Goal: Task Accomplishment & Management: Use online tool/utility

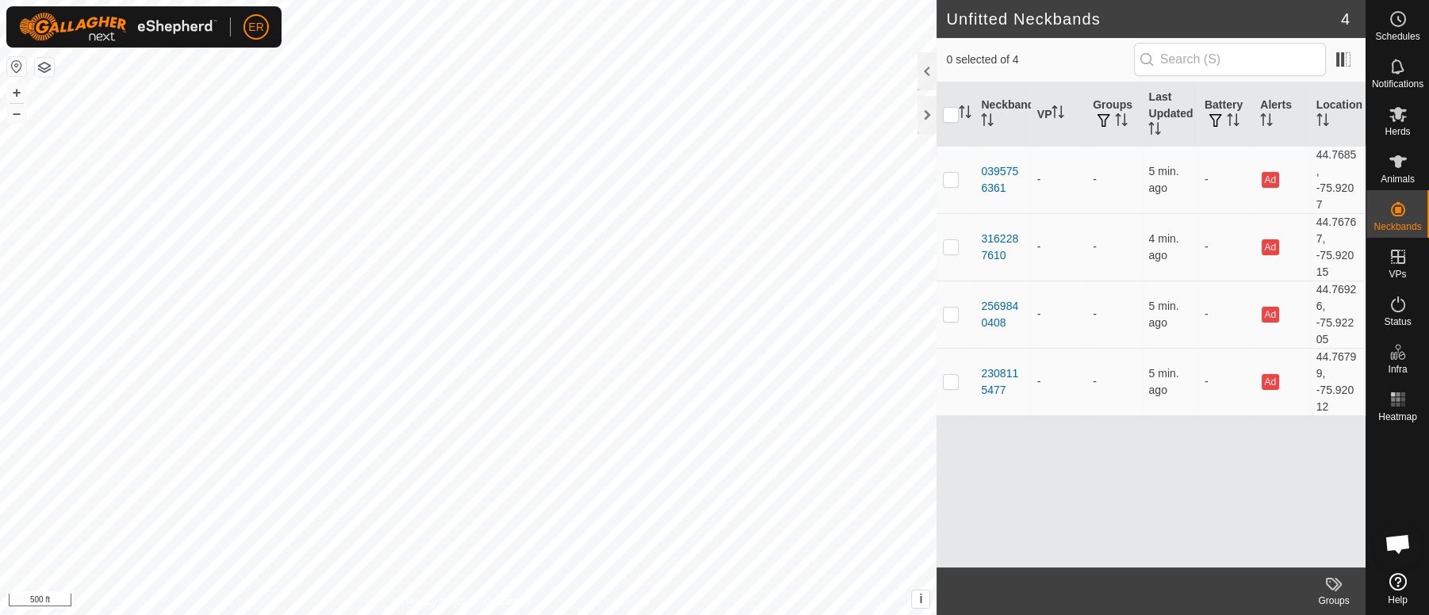
scroll to position [13874, 0]
click at [1399, 114] on icon at bounding box center [1397, 114] width 17 height 15
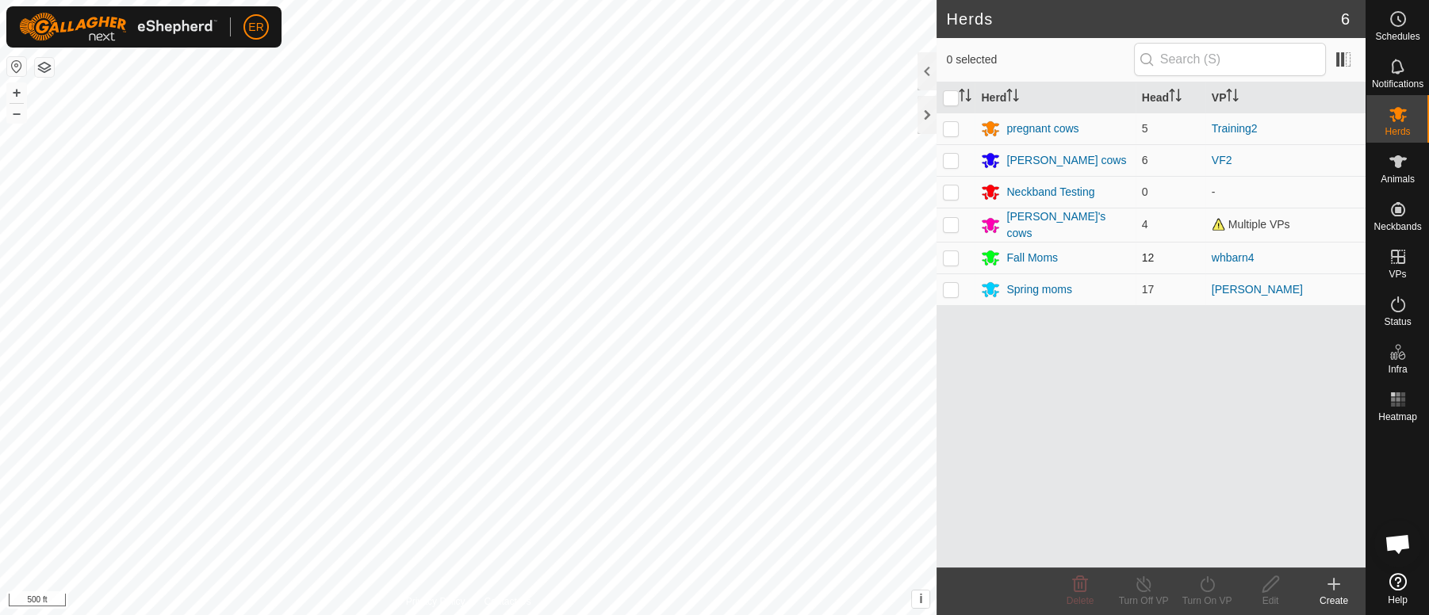
click at [950, 255] on p-checkbox at bounding box center [951, 257] width 16 height 13
checkbox input "true"
click at [1205, 585] on icon at bounding box center [1207, 584] width 20 height 19
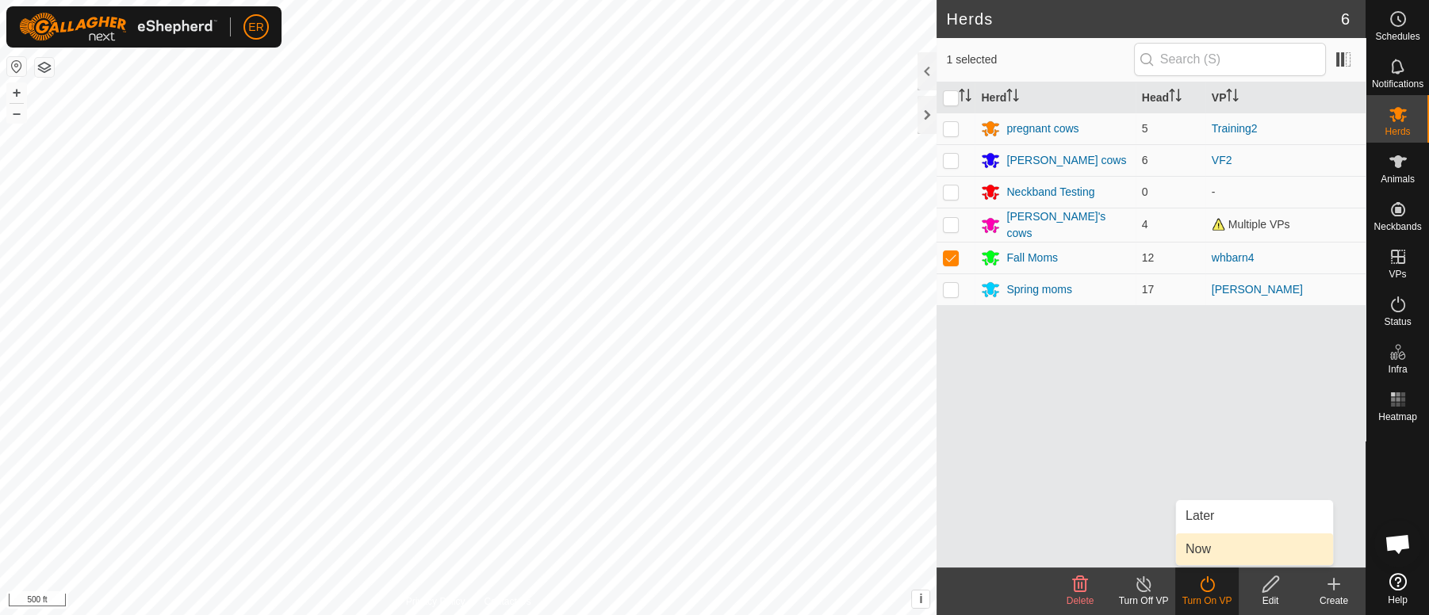
click at [1203, 547] on link "Now" at bounding box center [1254, 550] width 157 height 32
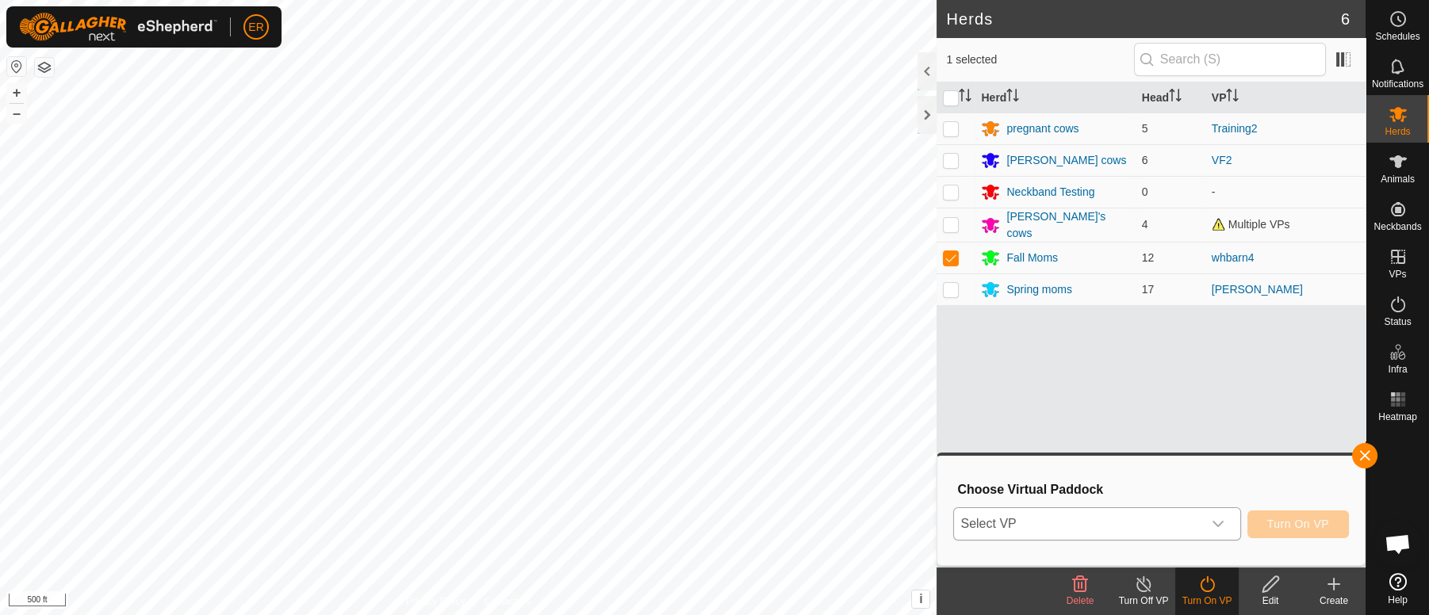
click at [1222, 527] on icon "dropdown trigger" at bounding box center [1218, 524] width 13 height 13
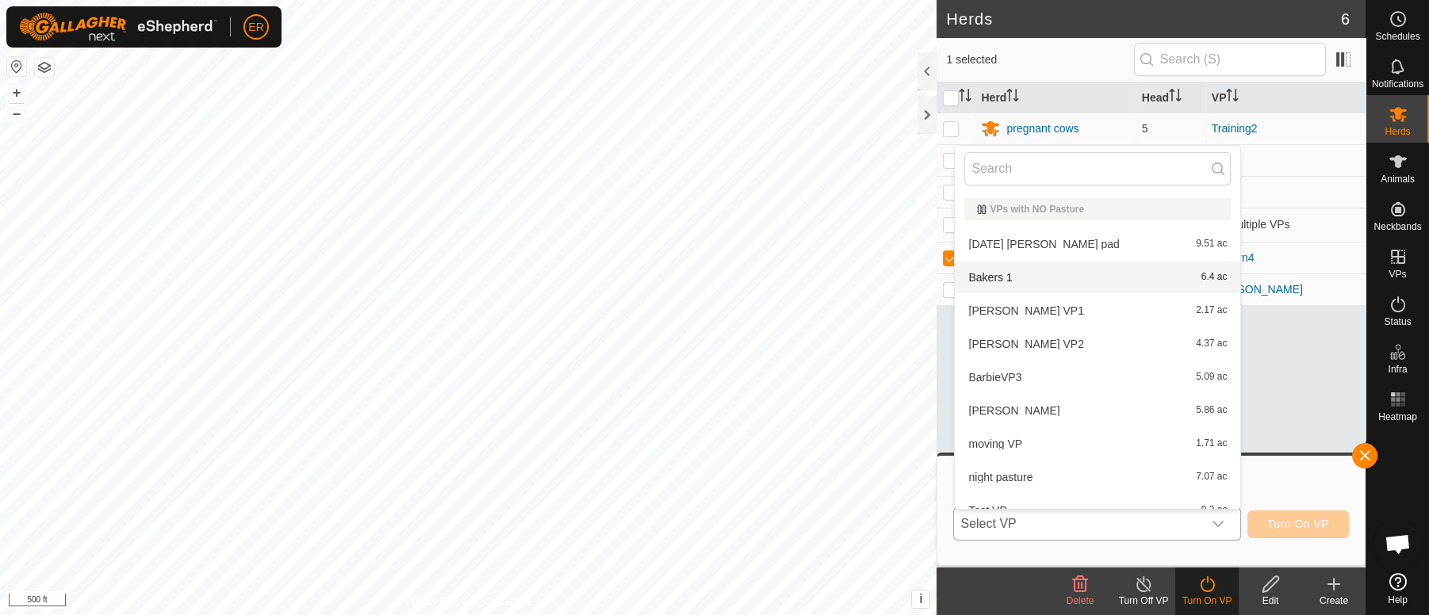
click at [983, 273] on li "Bakers 1 6.4 ac" at bounding box center [1097, 278] width 285 height 32
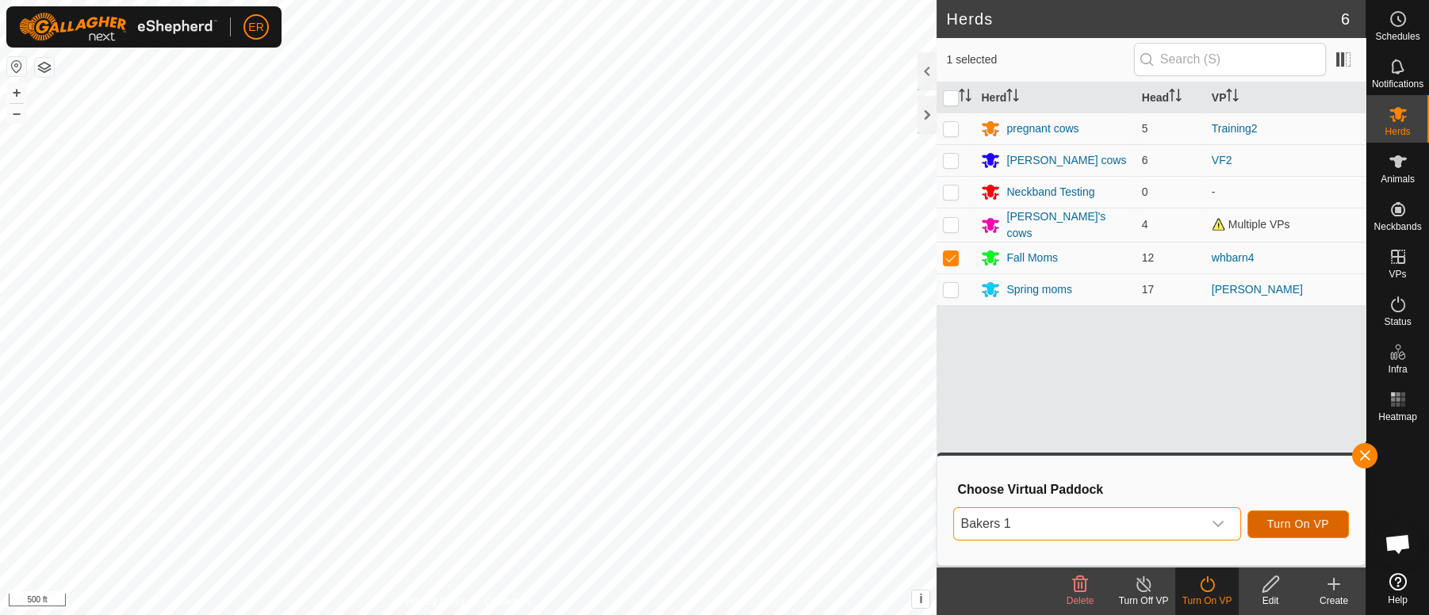
click at [1289, 521] on span "Turn On VP" at bounding box center [1298, 524] width 62 height 13
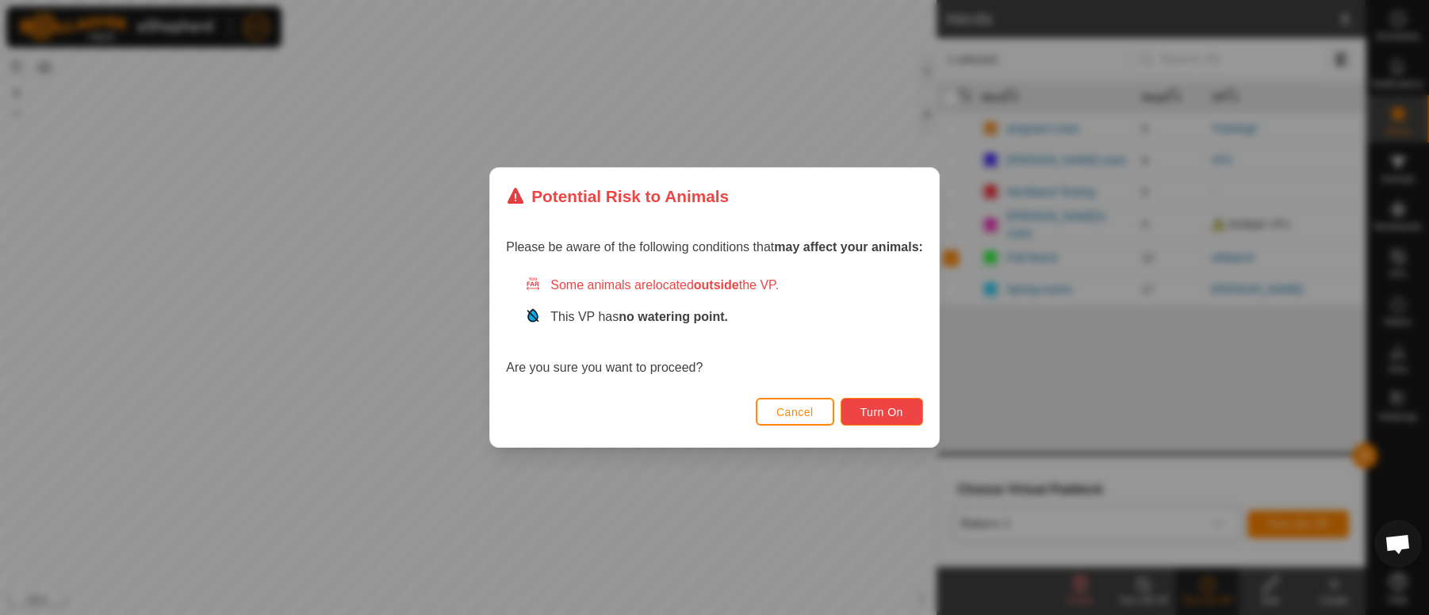
click at [870, 409] on span "Turn On" at bounding box center [881, 412] width 43 height 13
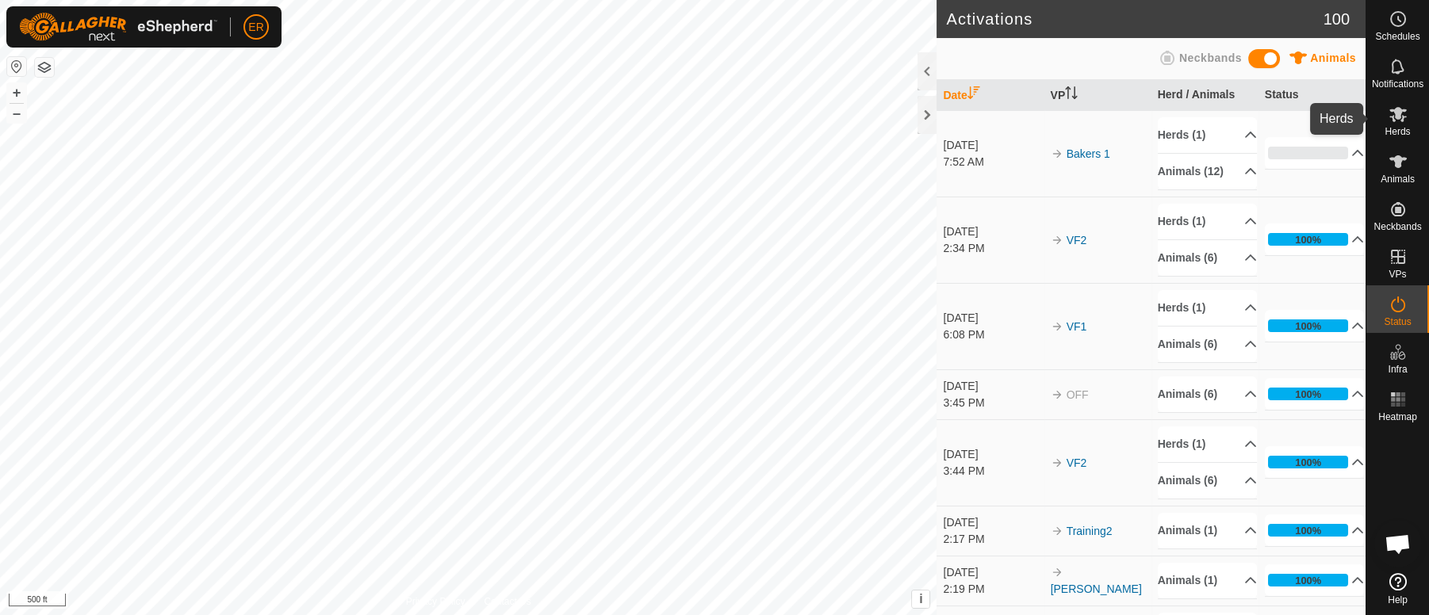
click at [1397, 112] on icon at bounding box center [1397, 114] width 17 height 15
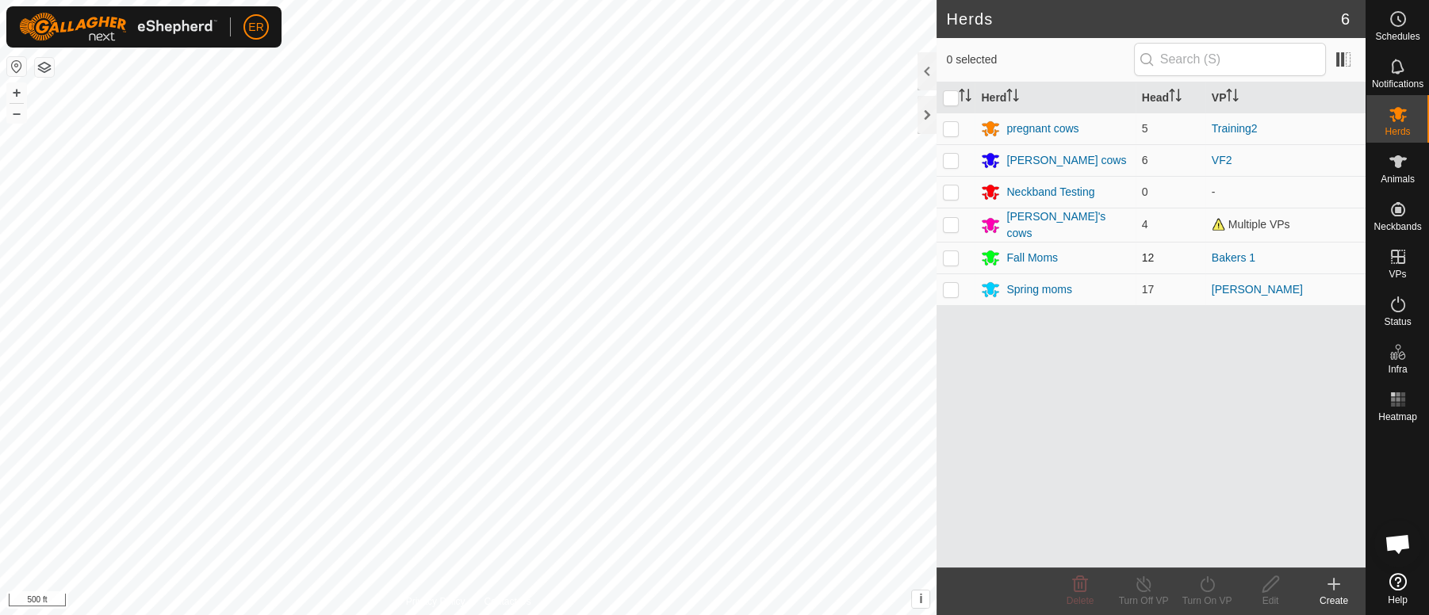
click at [955, 254] on p-checkbox at bounding box center [951, 257] width 16 height 13
checkbox input "true"
click at [1142, 588] on icon at bounding box center [1144, 584] width 20 height 19
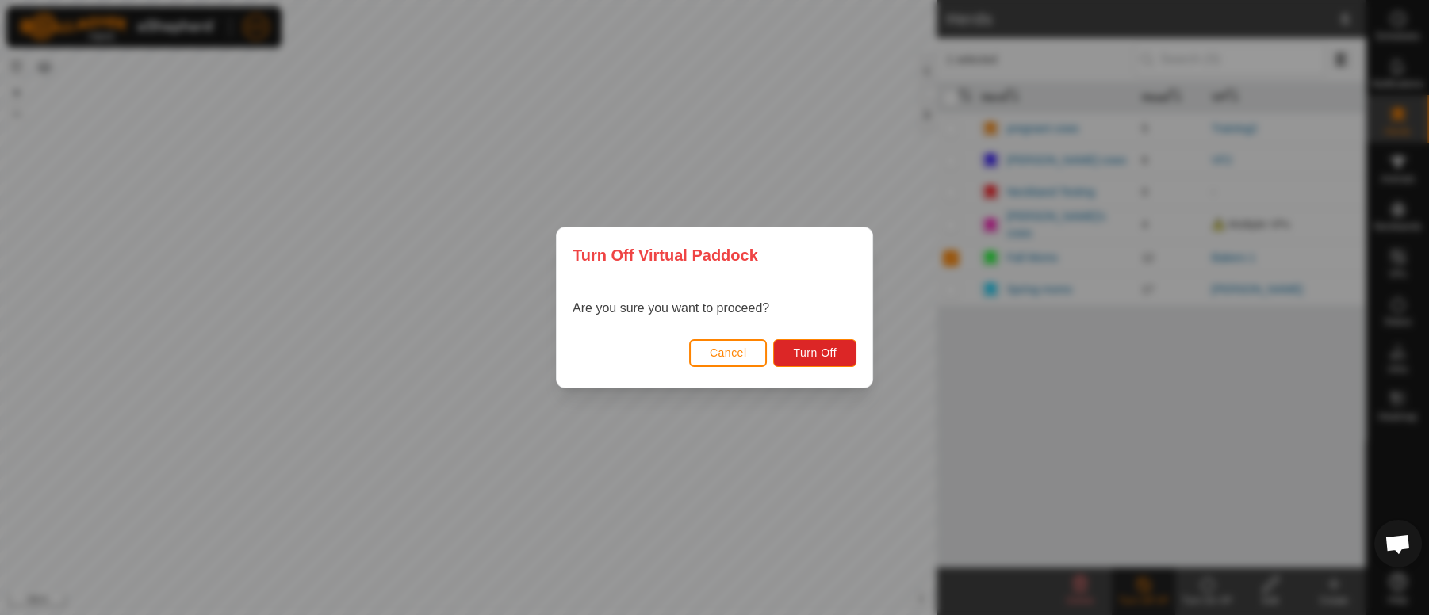
click at [895, 467] on div "Turn Off Virtual Paddock Are you sure you want to proceed? Cancel Turn Off" at bounding box center [714, 307] width 1429 height 615
click at [734, 354] on span "Cancel" at bounding box center [728, 353] width 37 height 13
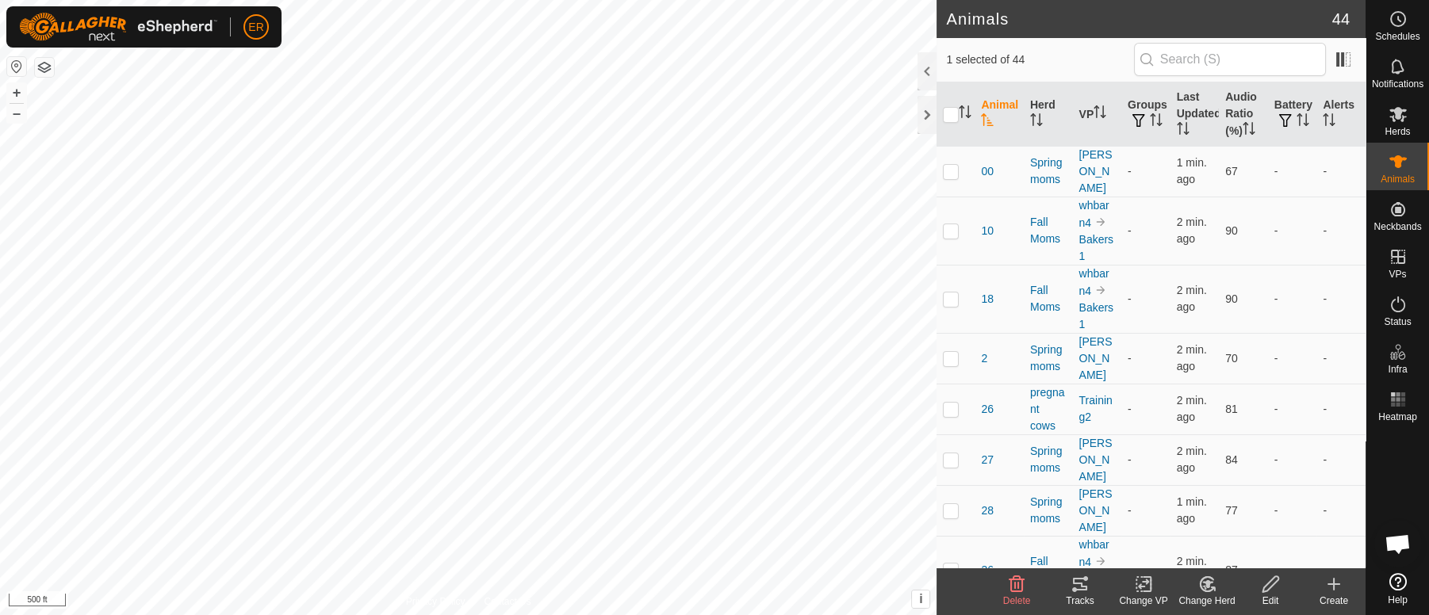
click at [1142, 581] on icon at bounding box center [1143, 585] width 11 height 10
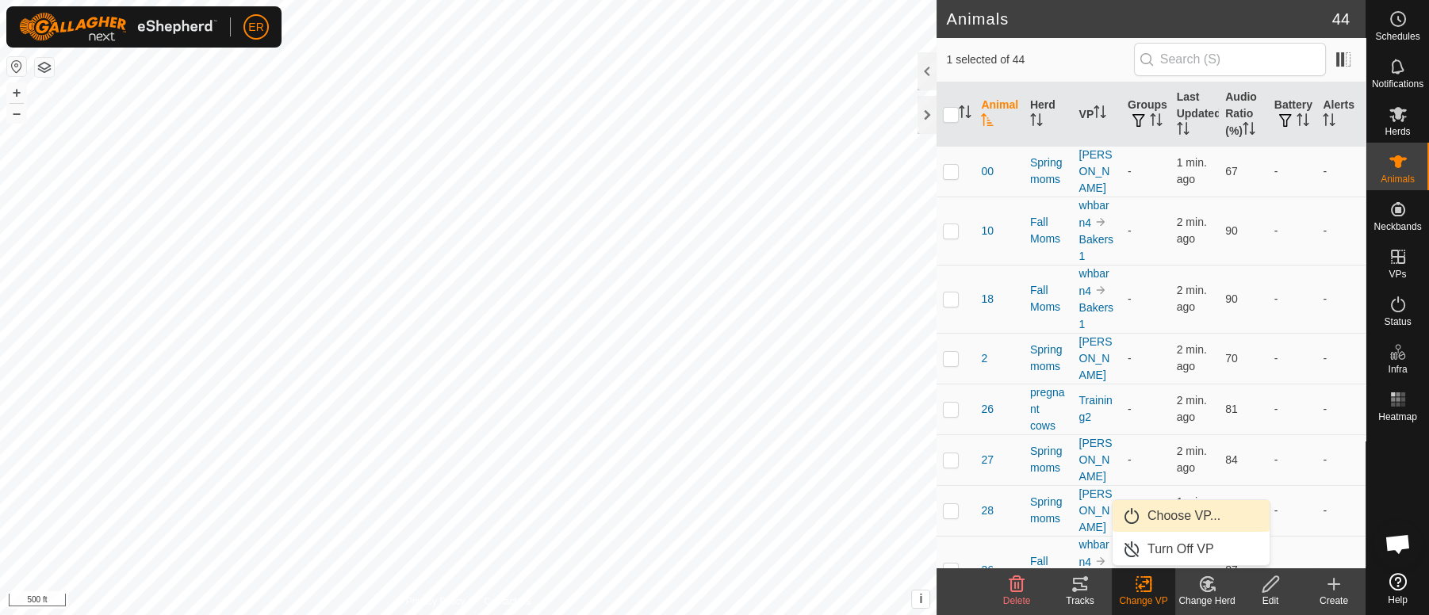
click at [1163, 515] on link "Choose VP..." at bounding box center [1191, 516] width 157 height 32
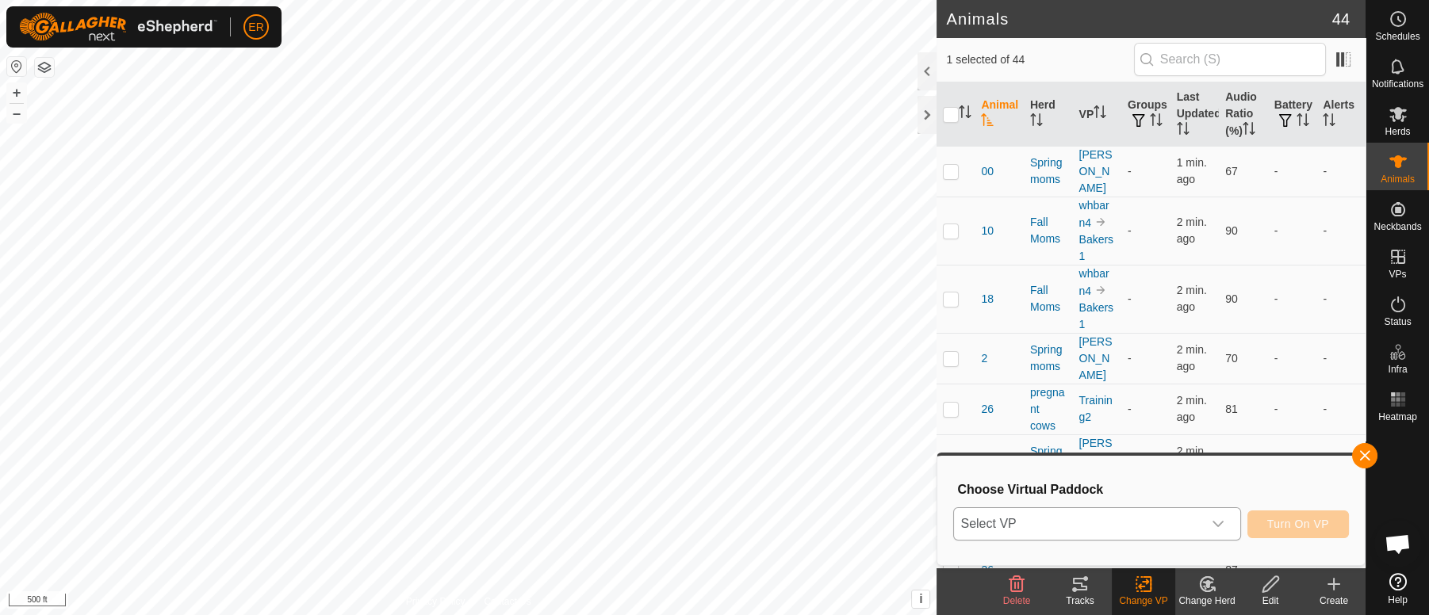
click at [1223, 518] on icon "dropdown trigger" at bounding box center [1218, 524] width 13 height 13
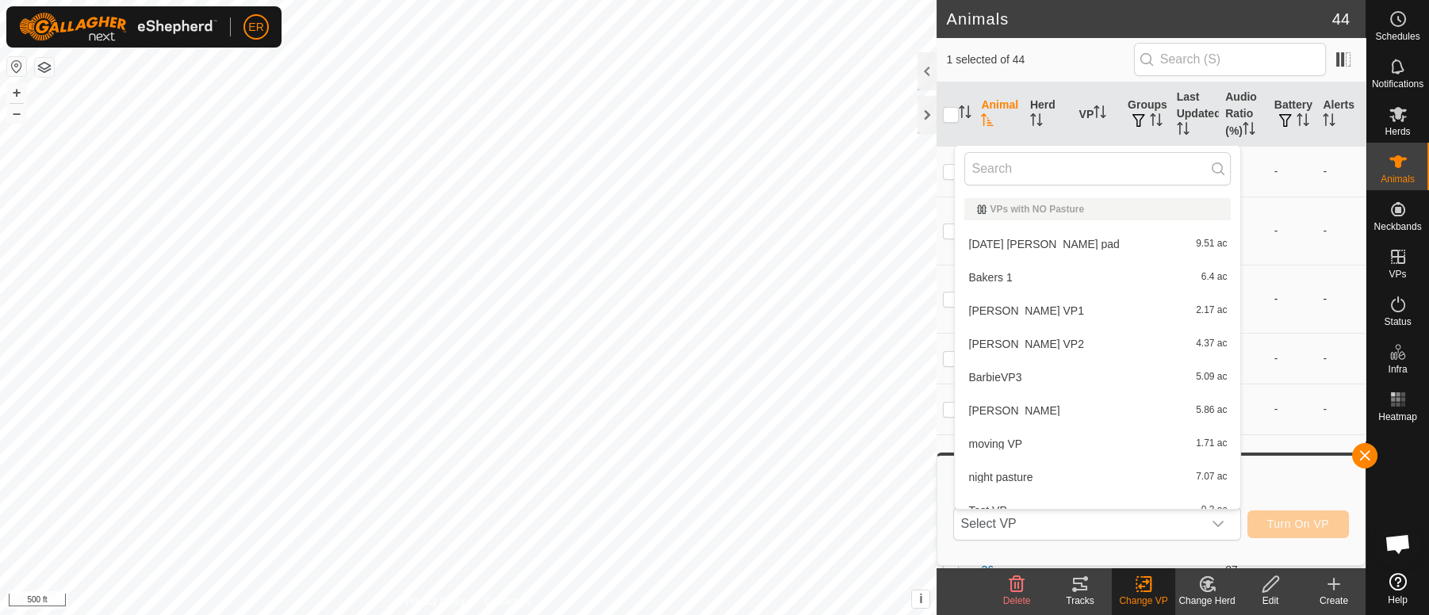
scroll to position [17, 0]
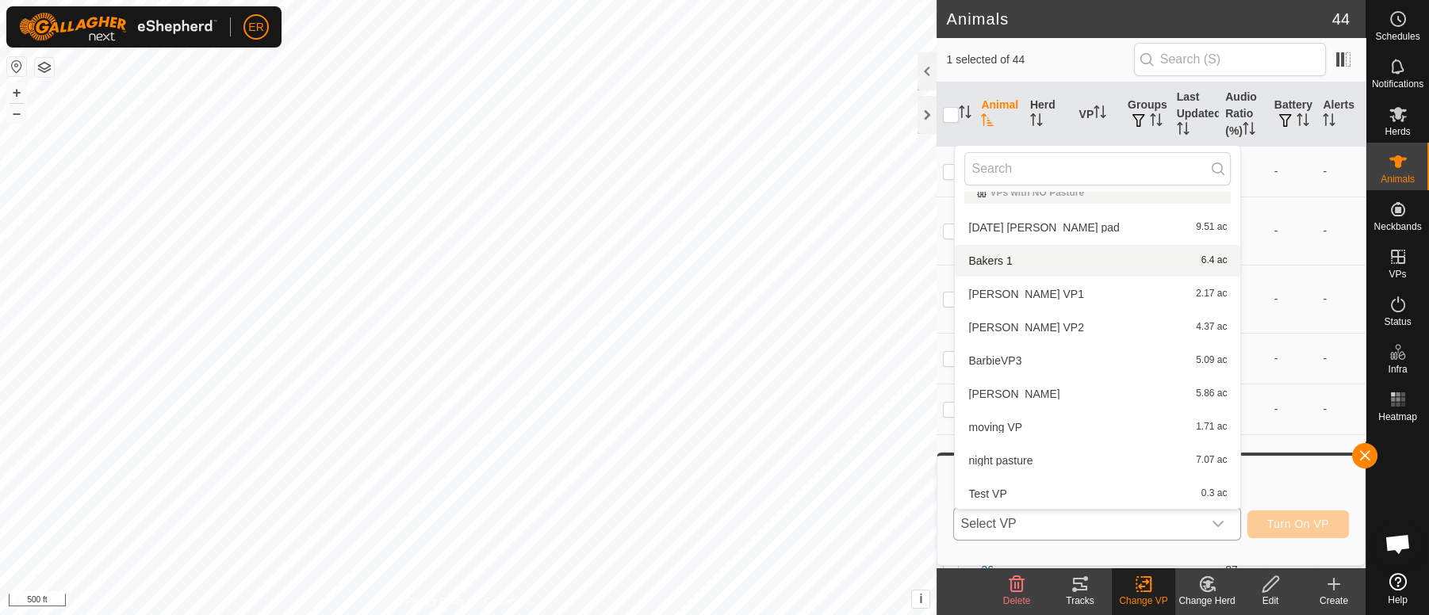
click at [975, 256] on li "Bakers 1 6.4 ac" at bounding box center [1097, 261] width 285 height 32
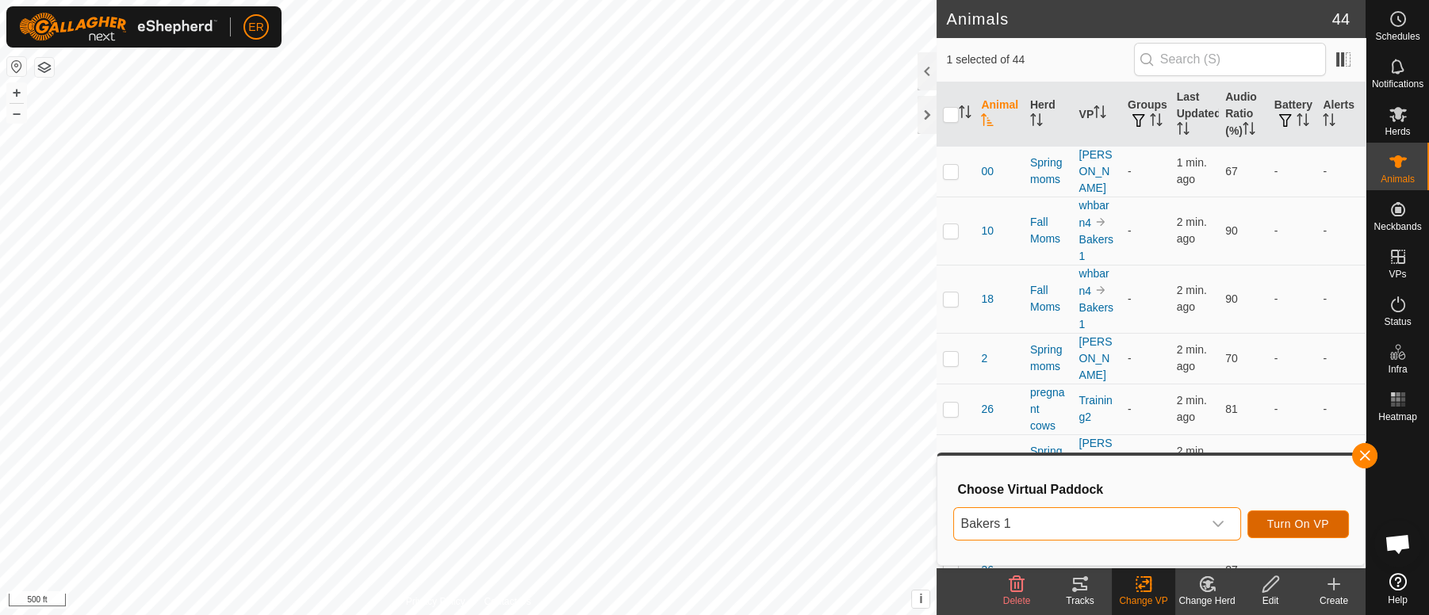
click at [1290, 519] on span "Turn On VP" at bounding box center [1298, 524] width 62 height 13
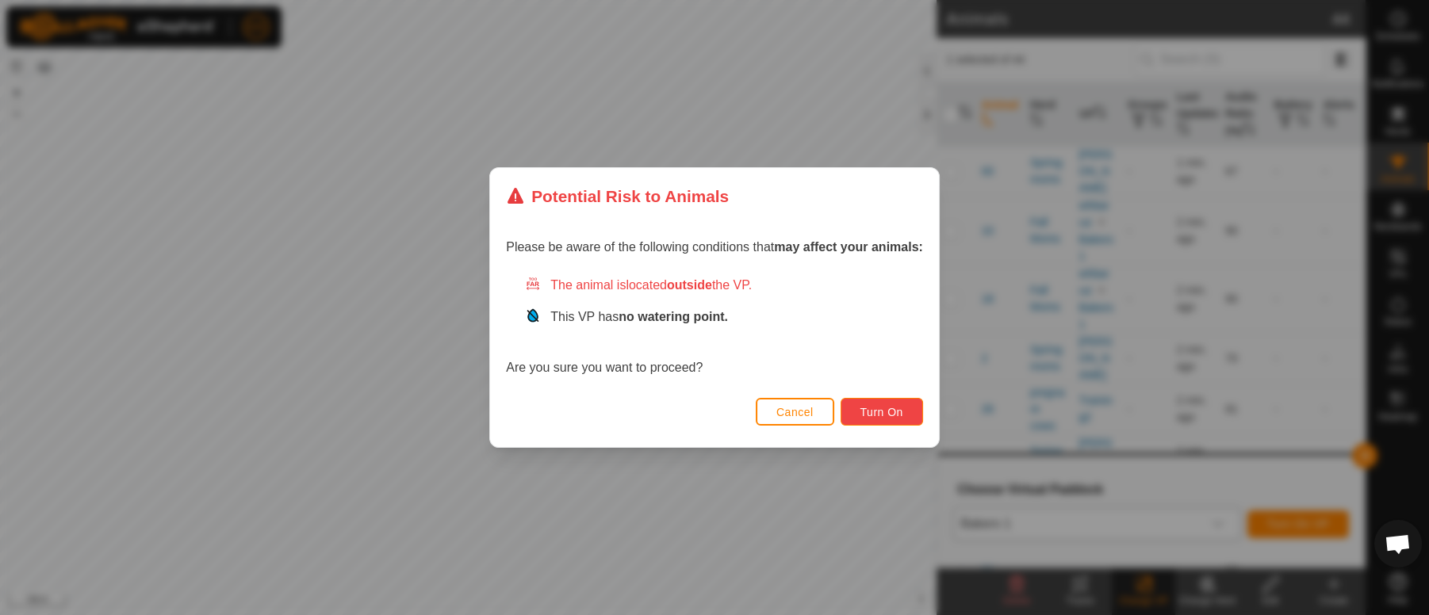
click at [879, 416] on span "Turn On" at bounding box center [881, 412] width 43 height 13
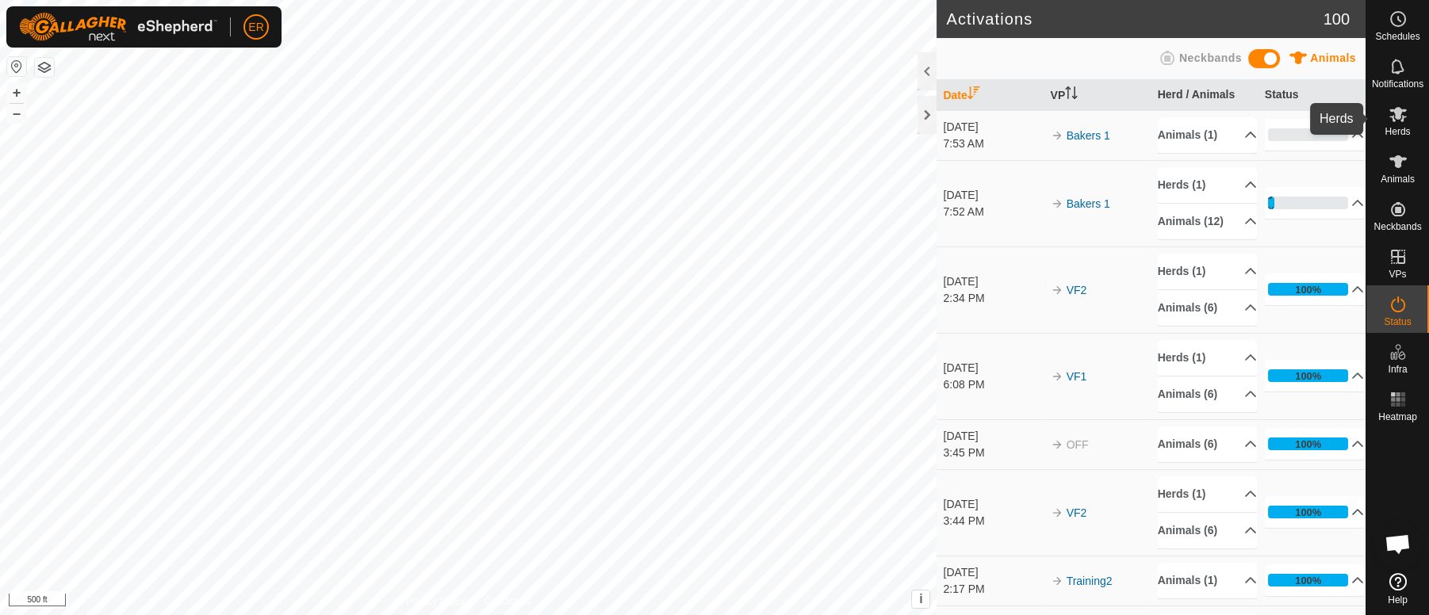
click at [1396, 112] on icon at bounding box center [1397, 114] width 17 height 15
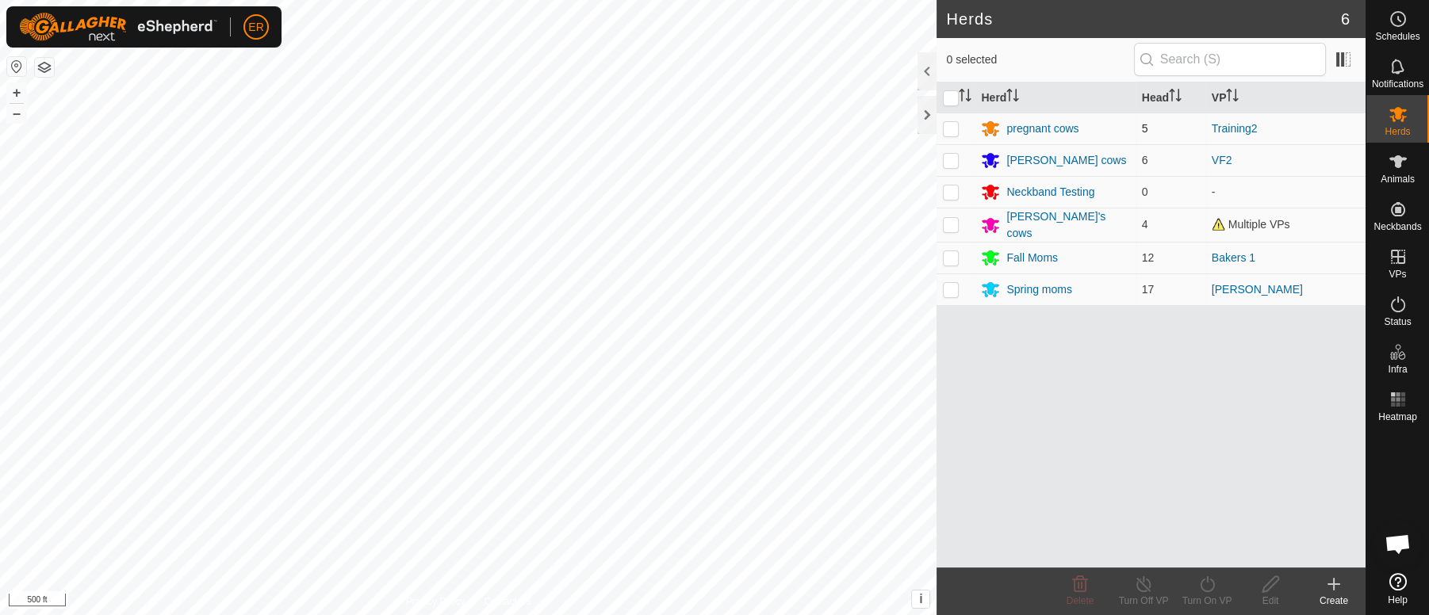
click at [950, 129] on p-checkbox at bounding box center [951, 128] width 16 height 13
checkbox input "true"
click at [1140, 588] on icon at bounding box center [1144, 584] width 20 height 19
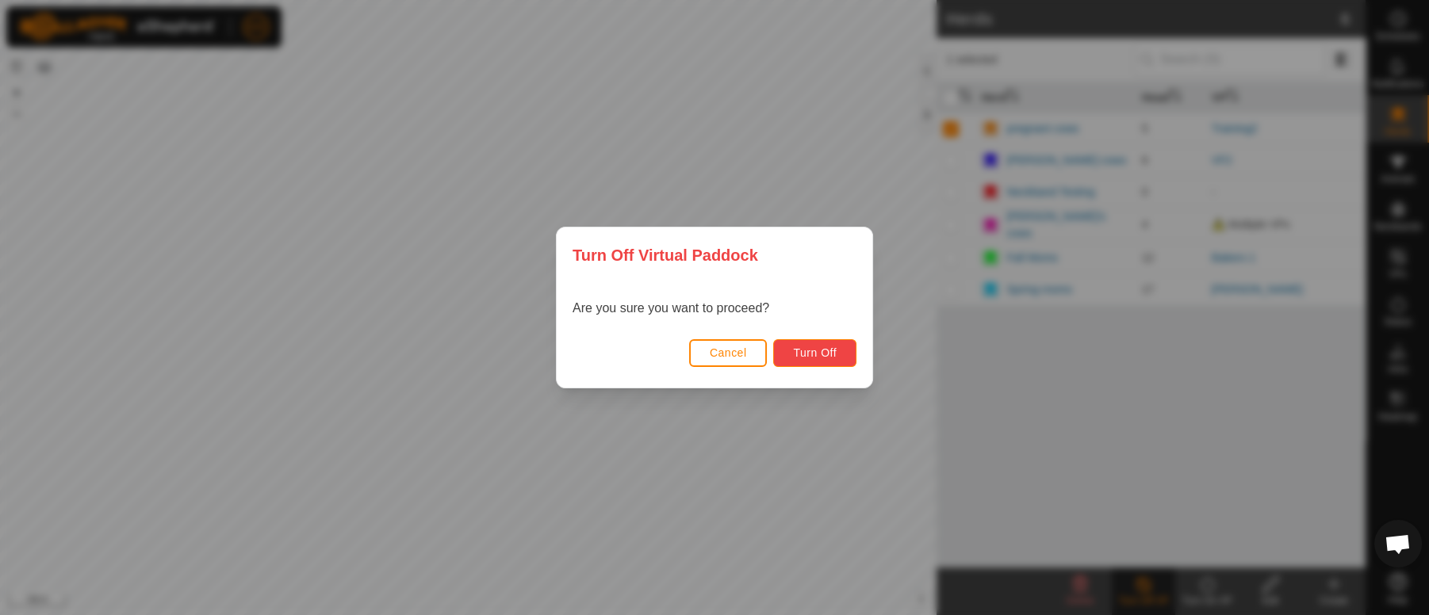
click at [807, 357] on span "Turn Off" at bounding box center [815, 353] width 44 height 13
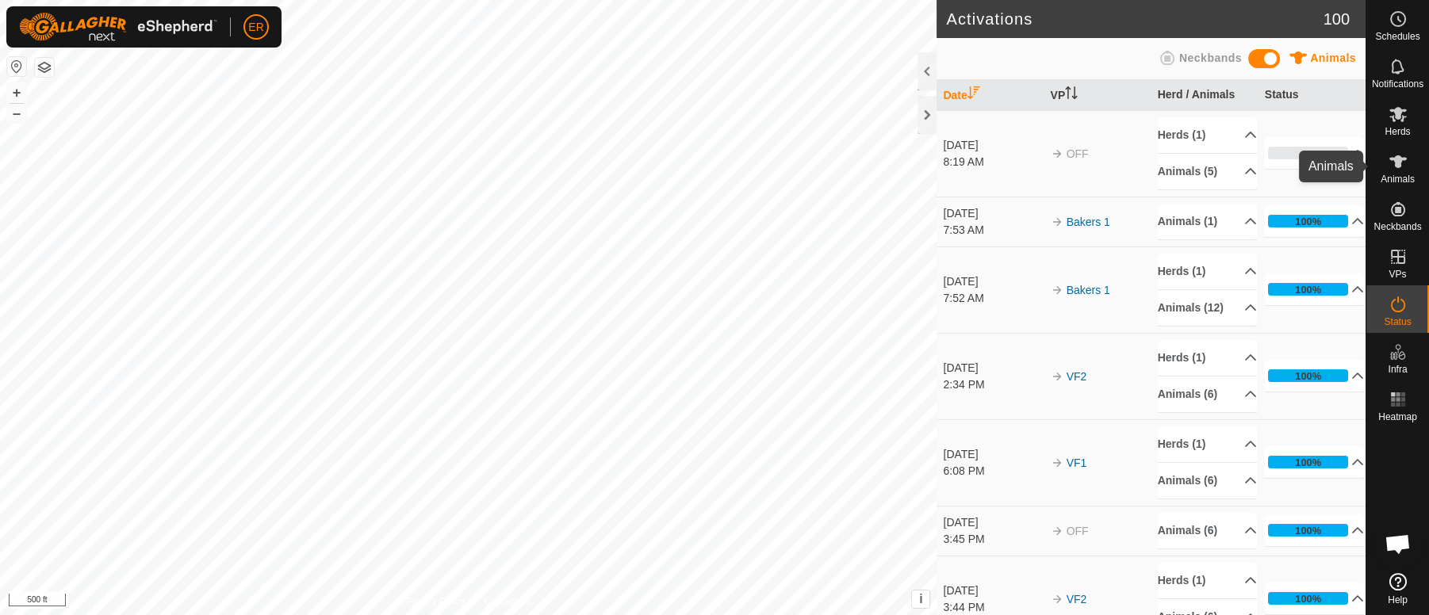
click at [1392, 158] on icon at bounding box center [1397, 161] width 17 height 13
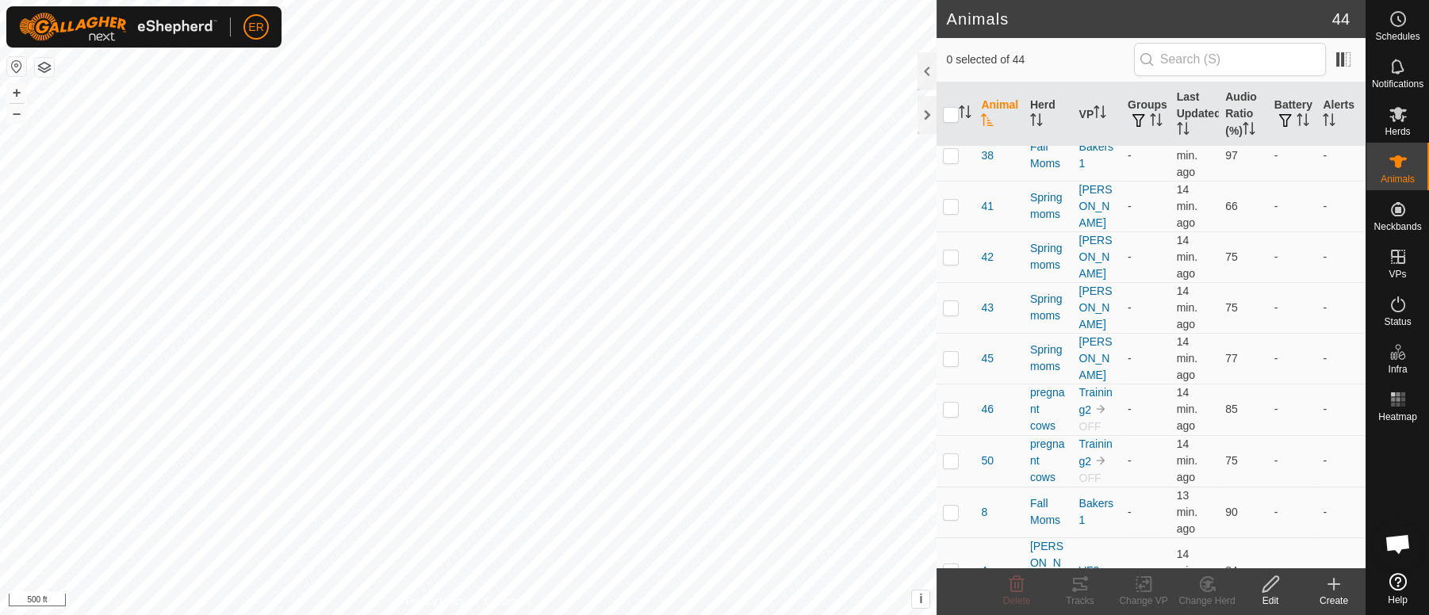
scroll to position [477, 0]
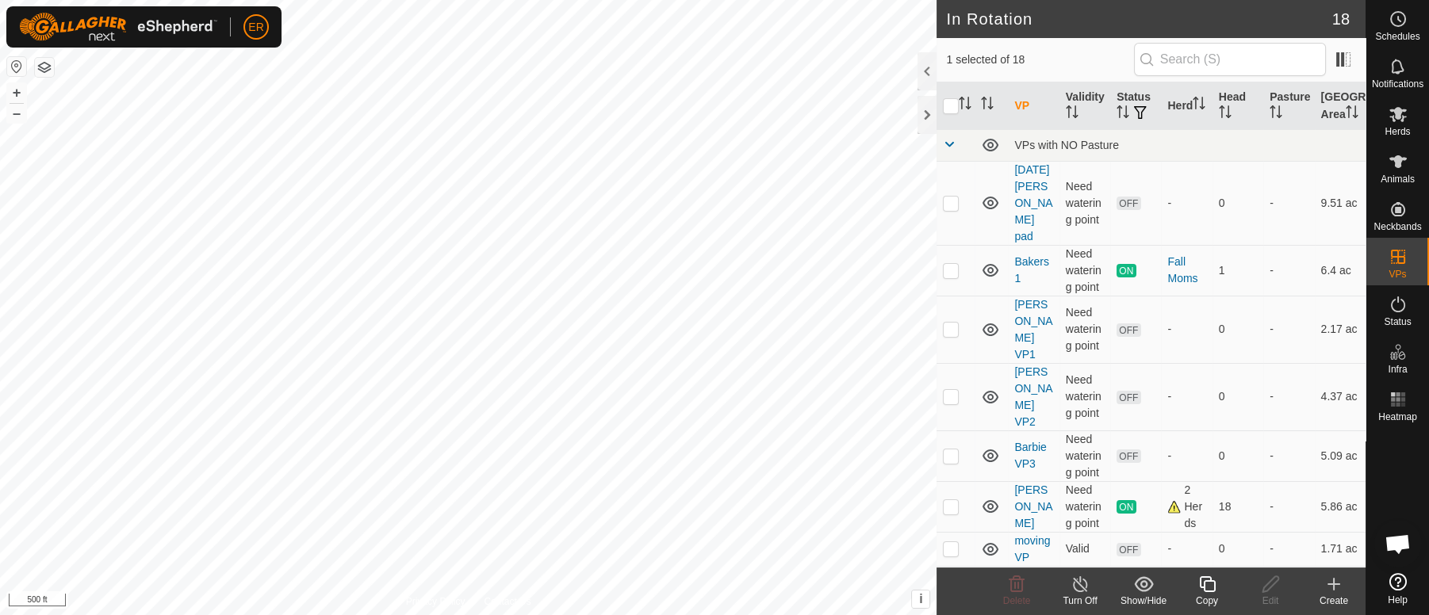
click at [1077, 586] on icon at bounding box center [1081, 584] width 20 height 19
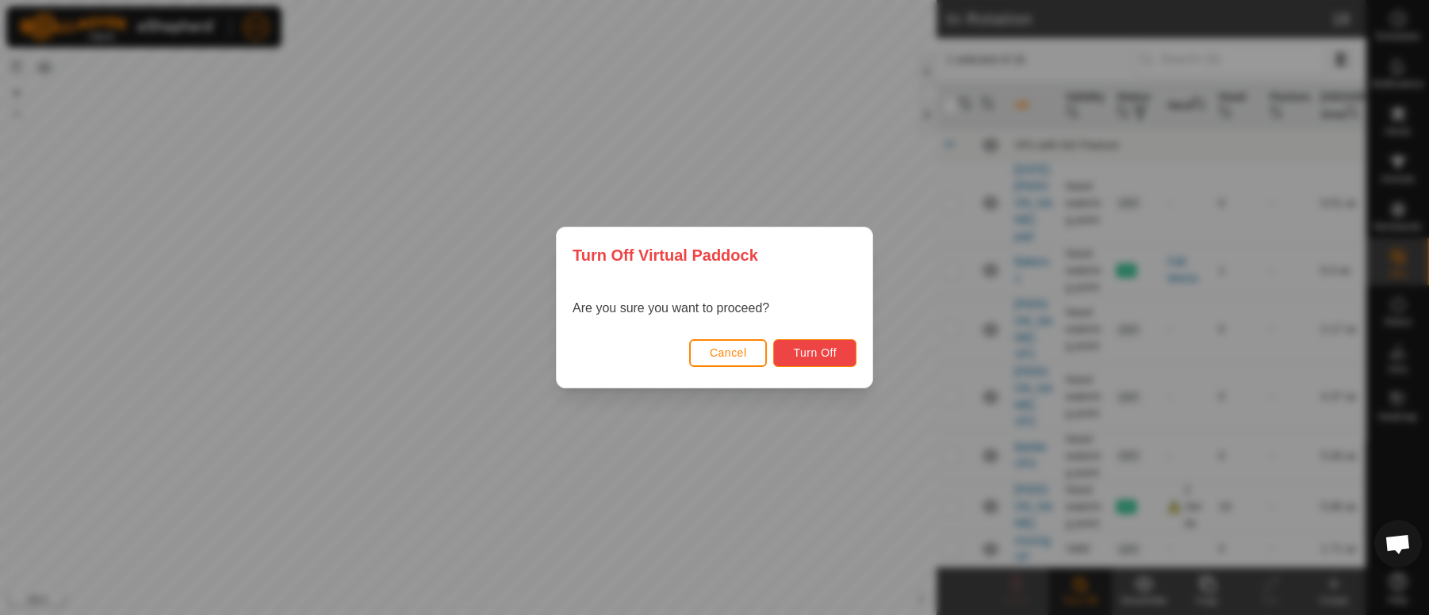
click at [829, 344] on button "Turn Off" at bounding box center [814, 353] width 83 height 28
